Goal: Download file/media

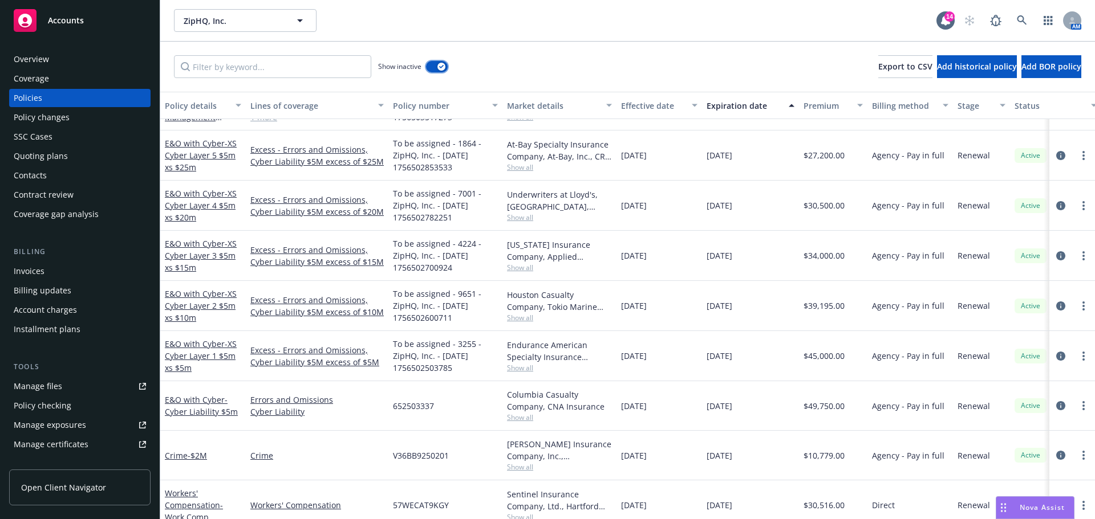
scroll to position [1382, 0]
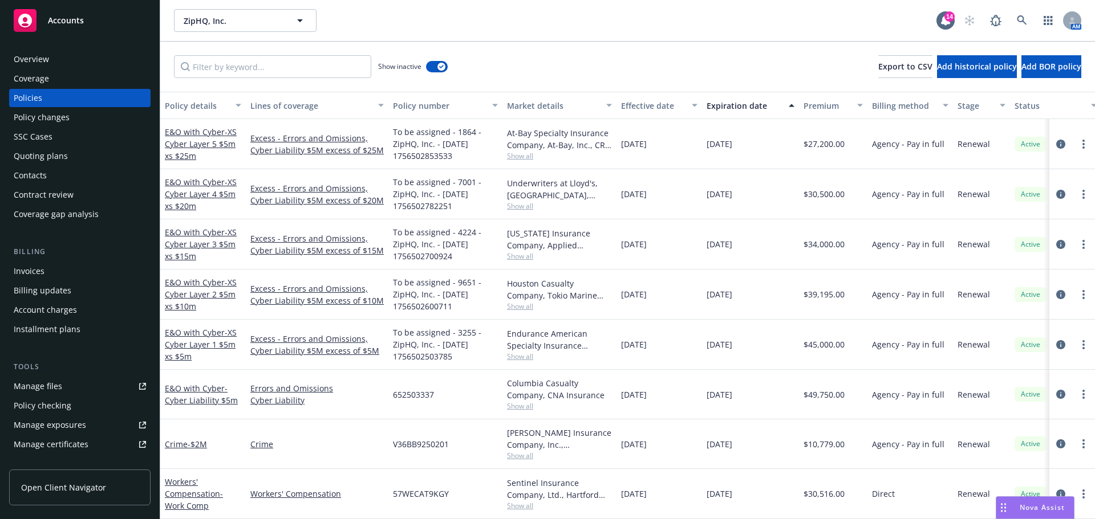
click at [77, 20] on span "Accounts" at bounding box center [66, 20] width 36 height 9
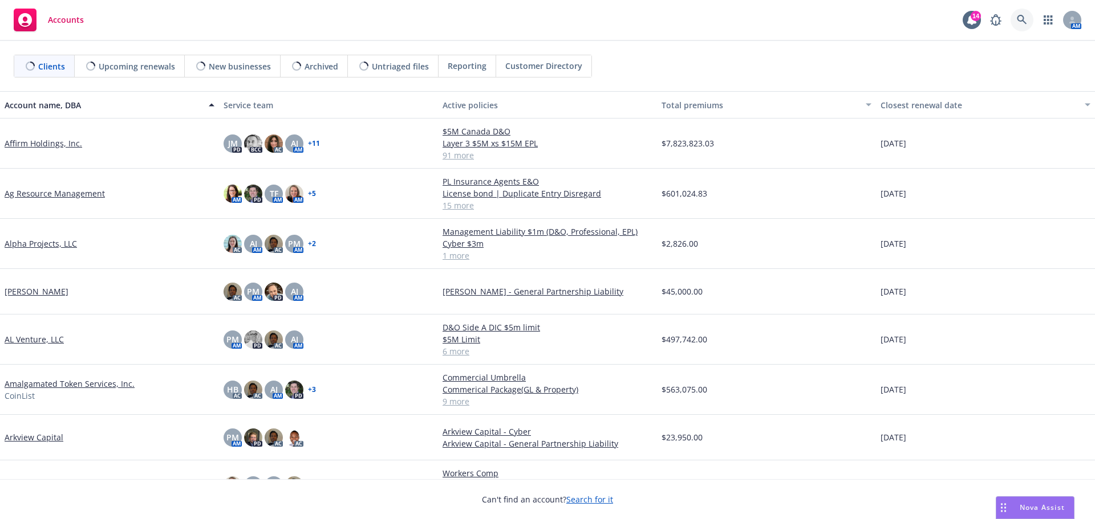
click at [1024, 18] on icon at bounding box center [1022, 20] width 10 height 10
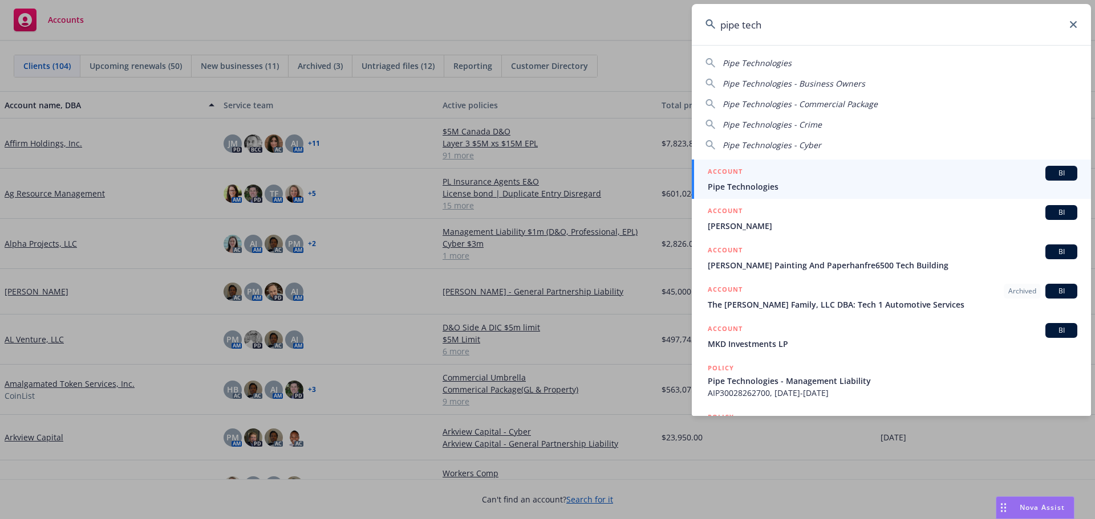
type input "pipe tech"
click at [760, 187] on span "Pipe Technologies" at bounding box center [893, 187] width 370 height 12
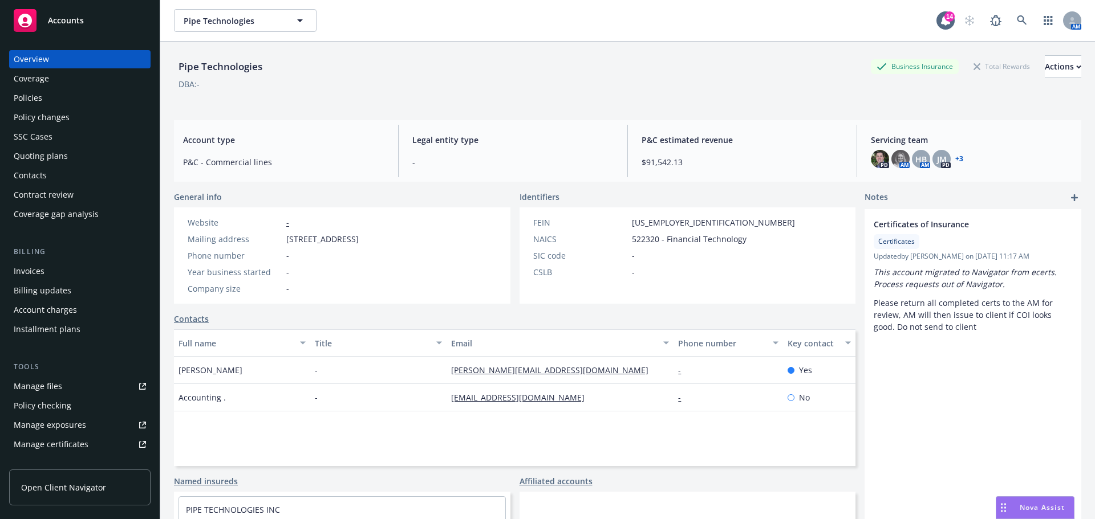
click at [27, 96] on div "Policies" at bounding box center [28, 98] width 29 height 18
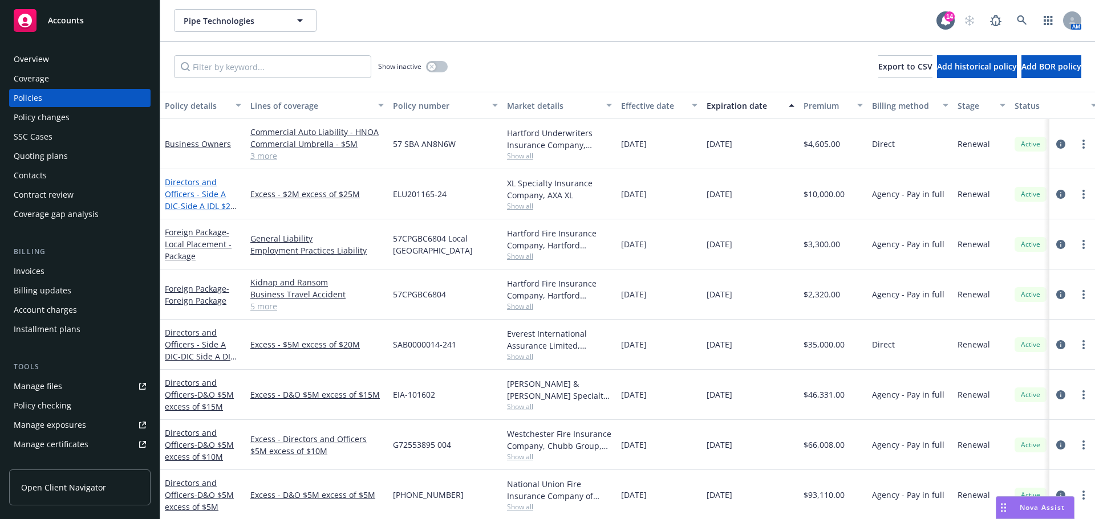
click at [209, 202] on span "- Side A IDL $2m xs 25m" at bounding box center [201, 212] width 73 height 23
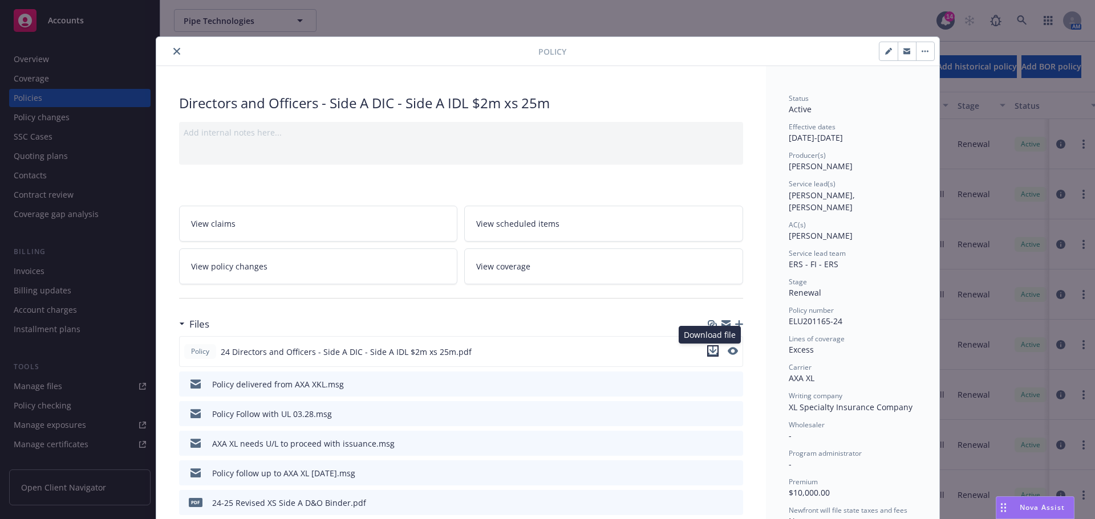
click at [709, 351] on icon "download file" at bounding box center [712, 351] width 9 height 9
click at [176, 47] on button "close" at bounding box center [177, 51] width 14 height 14
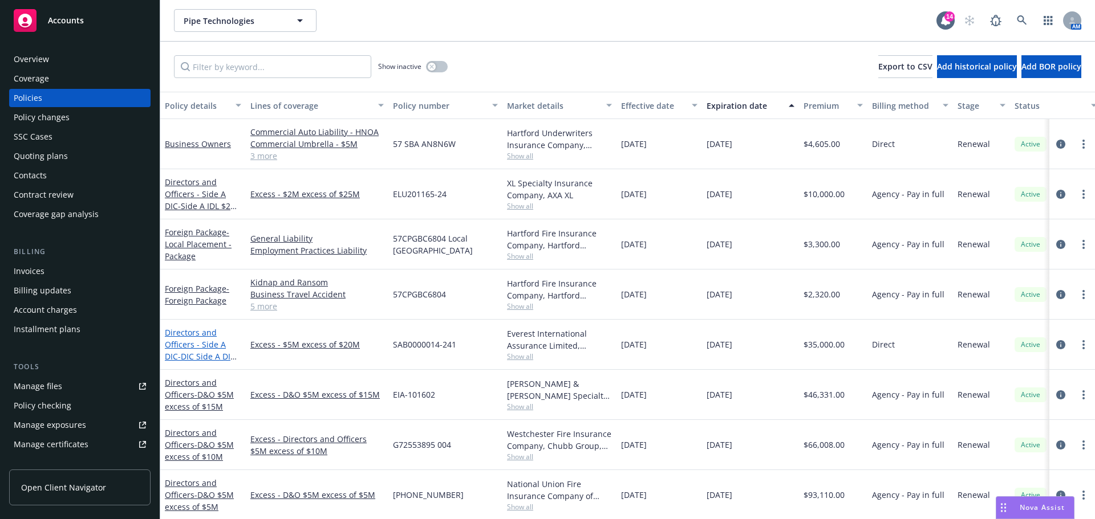
click at [205, 355] on span "- DIC Side A DIC $5M excess of $20M" at bounding box center [201, 368] width 72 height 35
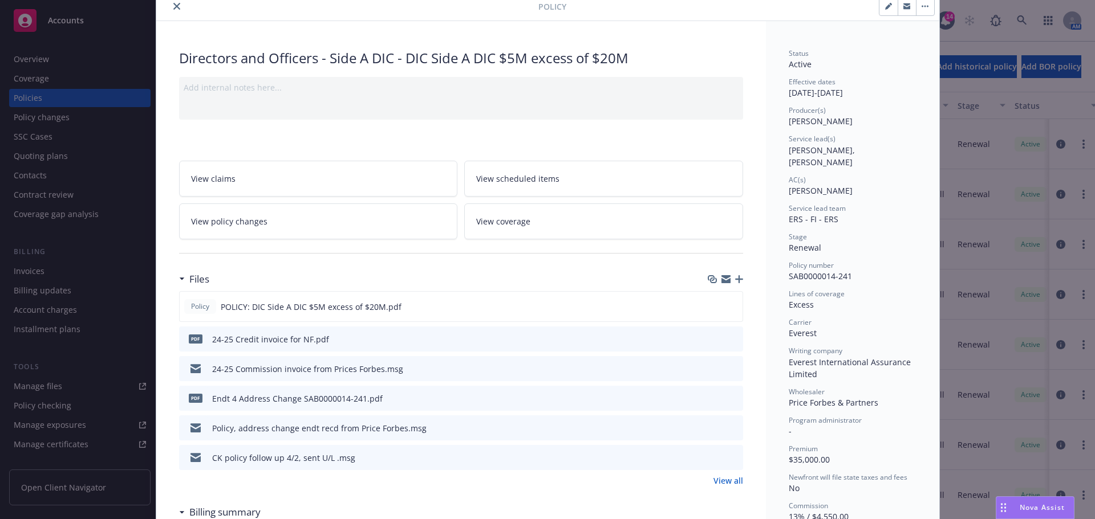
scroll to position [114, 0]
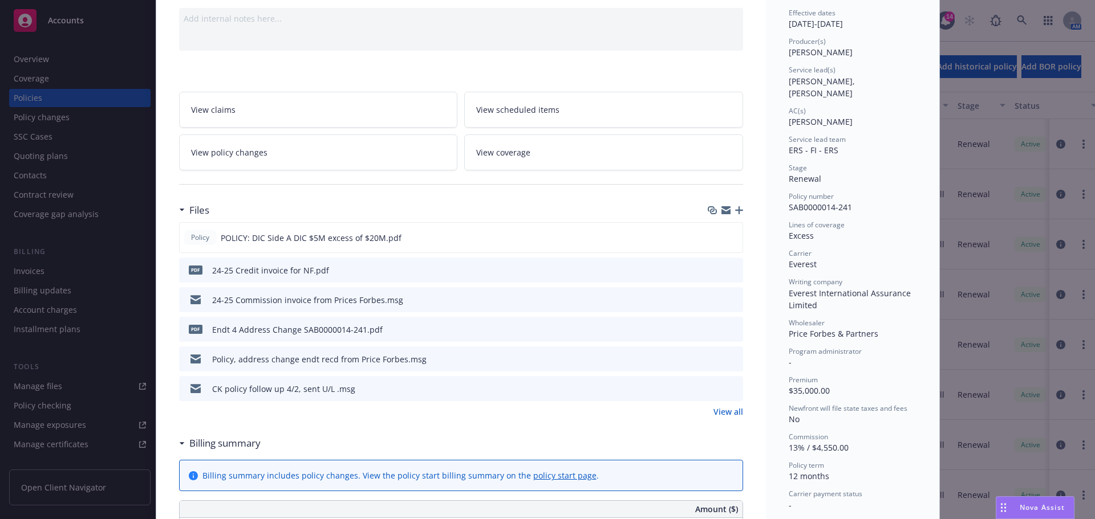
click at [709, 328] on icon "download file" at bounding box center [713, 328] width 9 height 9
